Goal: Find specific page/section: Find specific page/section

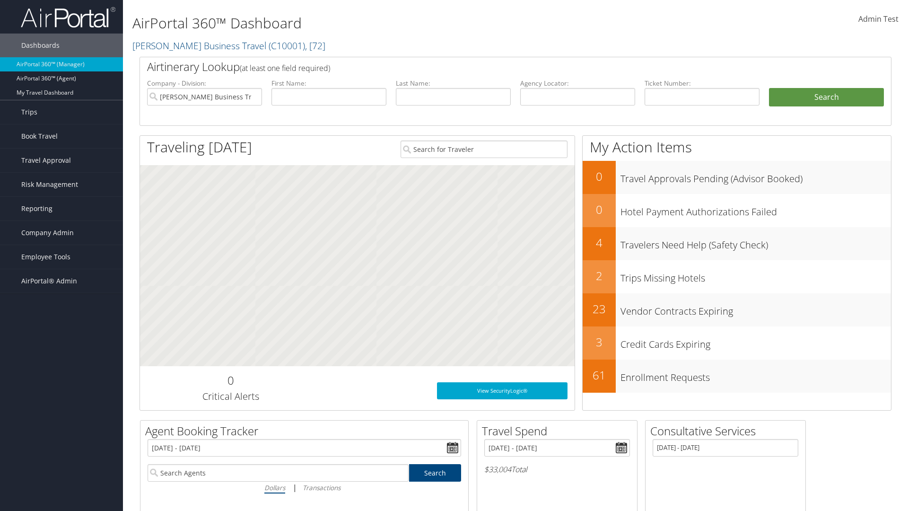
click at [61, 281] on span "AirPortal® Admin" at bounding box center [49, 281] width 56 height 24
click at [0, 0] on link "SAP" at bounding box center [0, 0] width 0 height 0
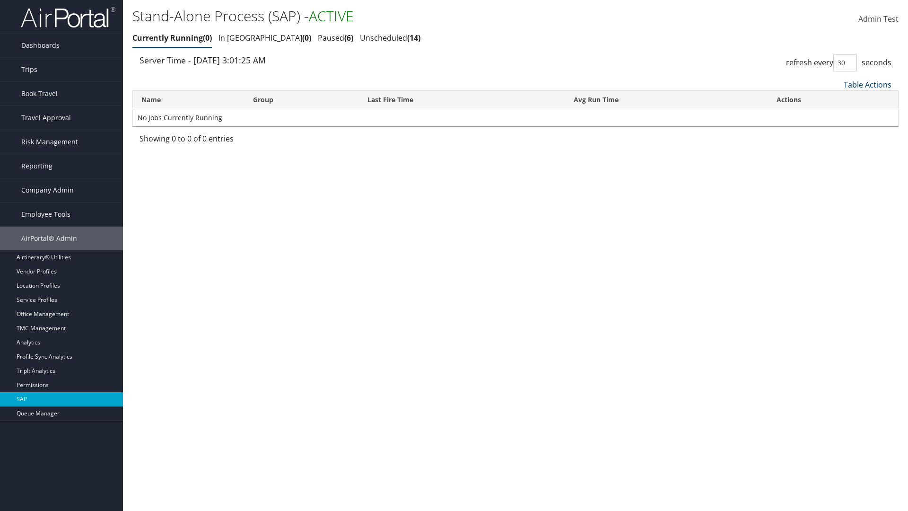
click at [867, 84] on link "Table Actions" at bounding box center [867, 84] width 48 height 10
click at [835, 147] on link "Page Length" at bounding box center [835, 147] width 124 height 16
click at [867, 84] on link "Table Actions" at bounding box center [867, 84] width 48 height 10
click at [835, 147] on link "Page Length" at bounding box center [835, 147] width 124 height 16
click at [867, 84] on link "Table Actions" at bounding box center [867, 84] width 48 height 10
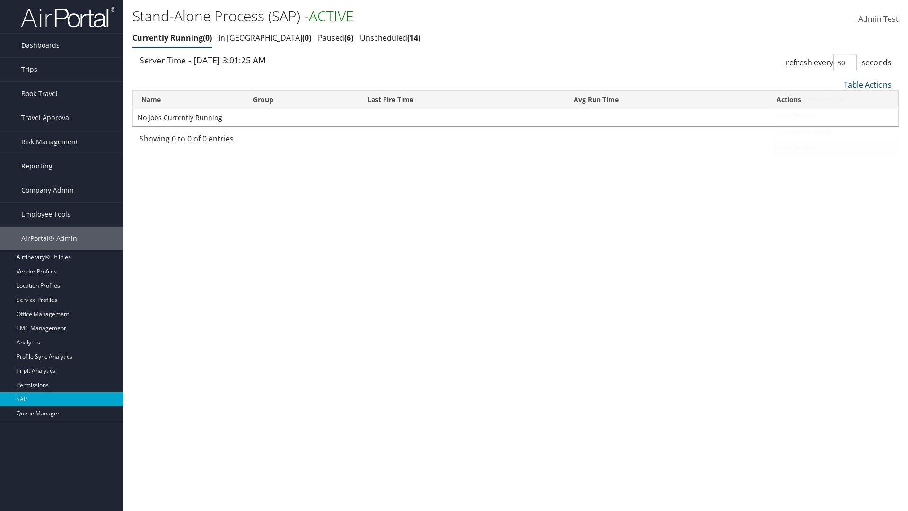
click at [835, 147] on link "Page Length" at bounding box center [835, 147] width 124 height 16
